Goal: Communication & Community: Answer question/provide support

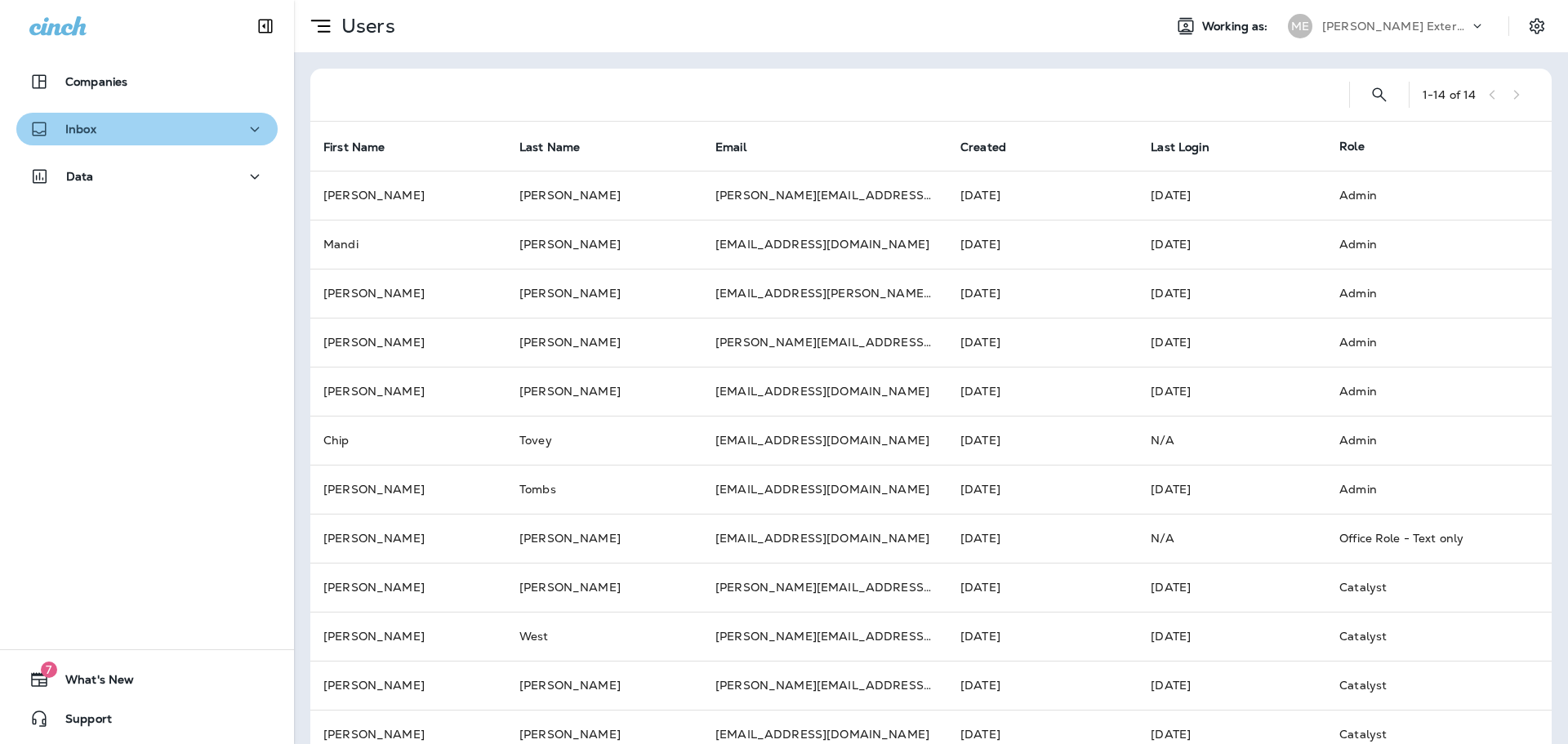
click at [173, 144] on button "Inbox" at bounding box center [147, 129] width 262 height 33
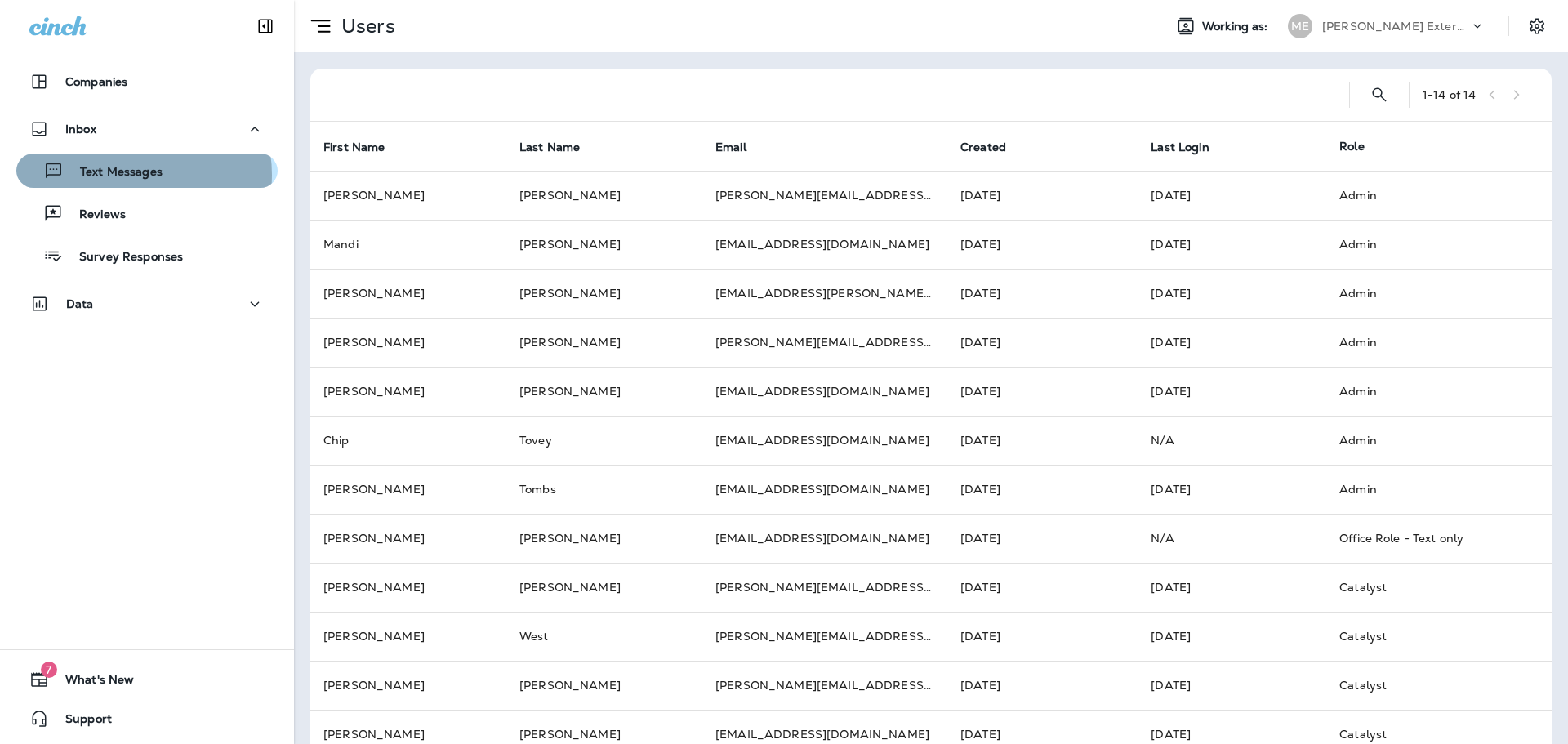
click at [132, 175] on p "Text Messages" at bounding box center [113, 172] width 98 height 16
